Goal: Task Accomplishment & Management: Manage account settings

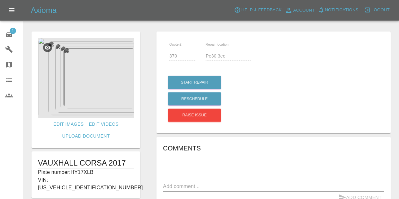
scroll to position [165, 0]
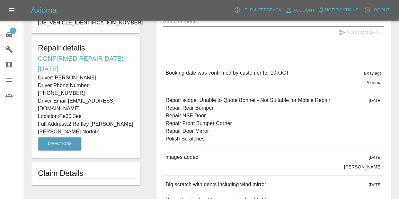
click at [128, 135] on form "Edit Images Edit Videos Upload Document VAUXHALL CORSA 2017 Plate number: HY17X…" at bounding box center [85, 26] width 115 height 319
click at [9, 29] on div "1" at bounding box center [14, 33] width 18 height 9
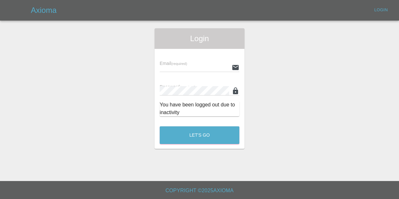
type input "kieron@ogpaintwork.uk"
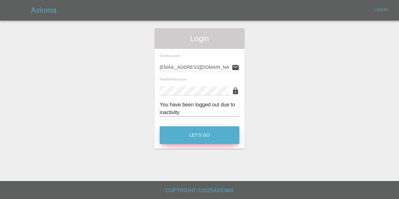
click at [198, 137] on button "Let's Go" at bounding box center [200, 135] width 80 height 18
